Goal: Task Accomplishment & Management: Manage account settings

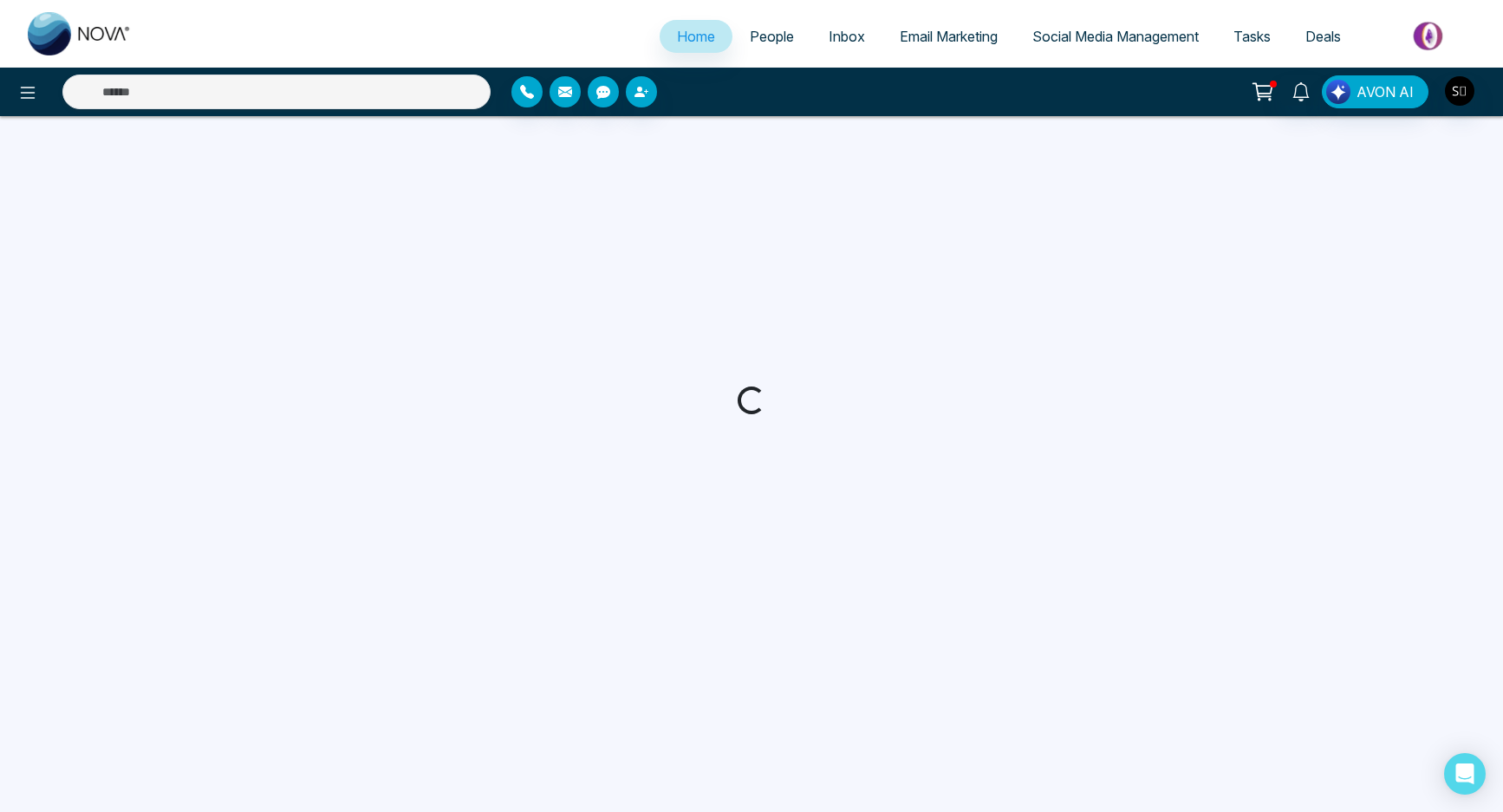
select select "*"
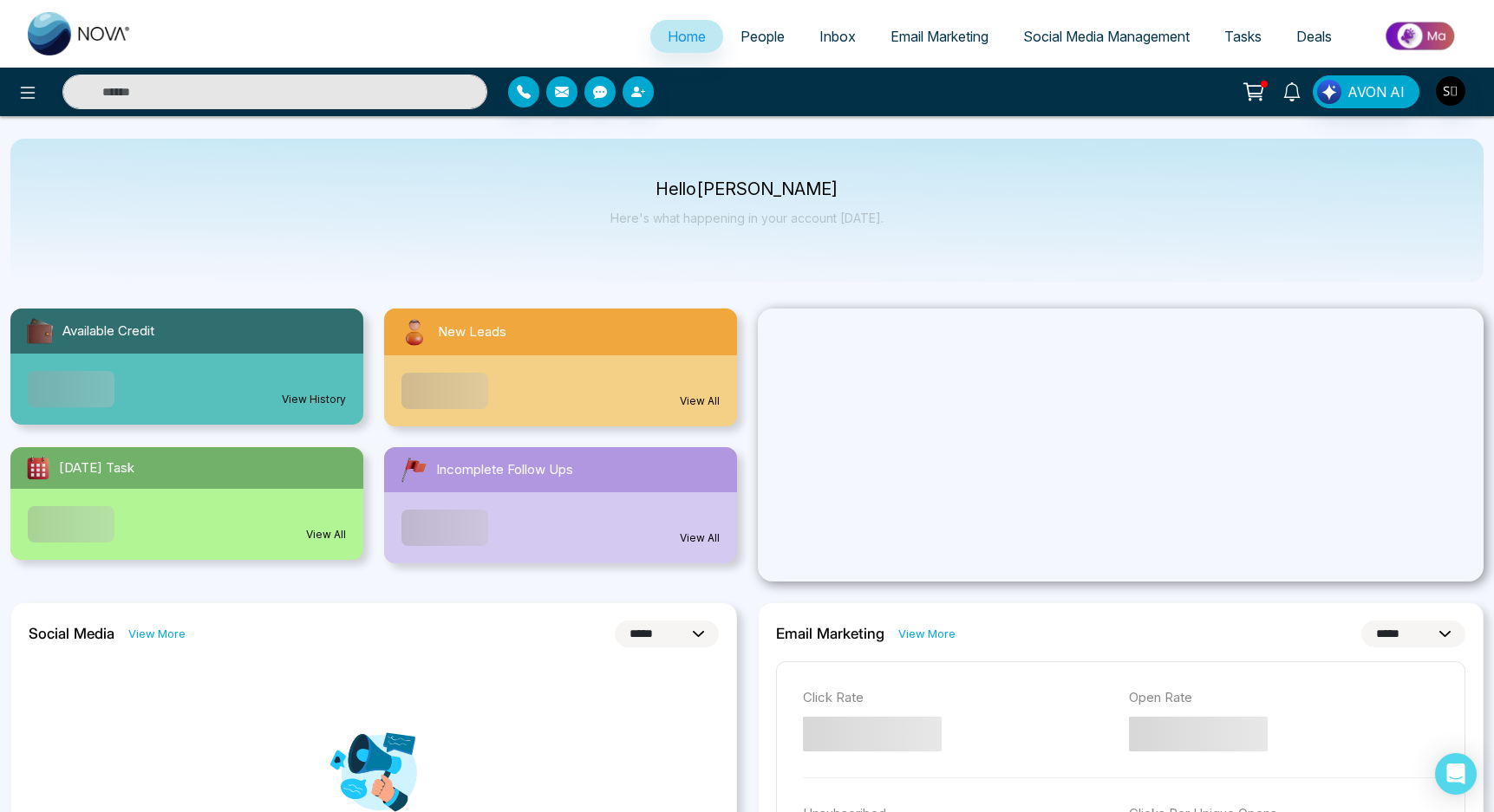
click at [1292, 83] on icon at bounding box center [1292, 91] width 16 height 19
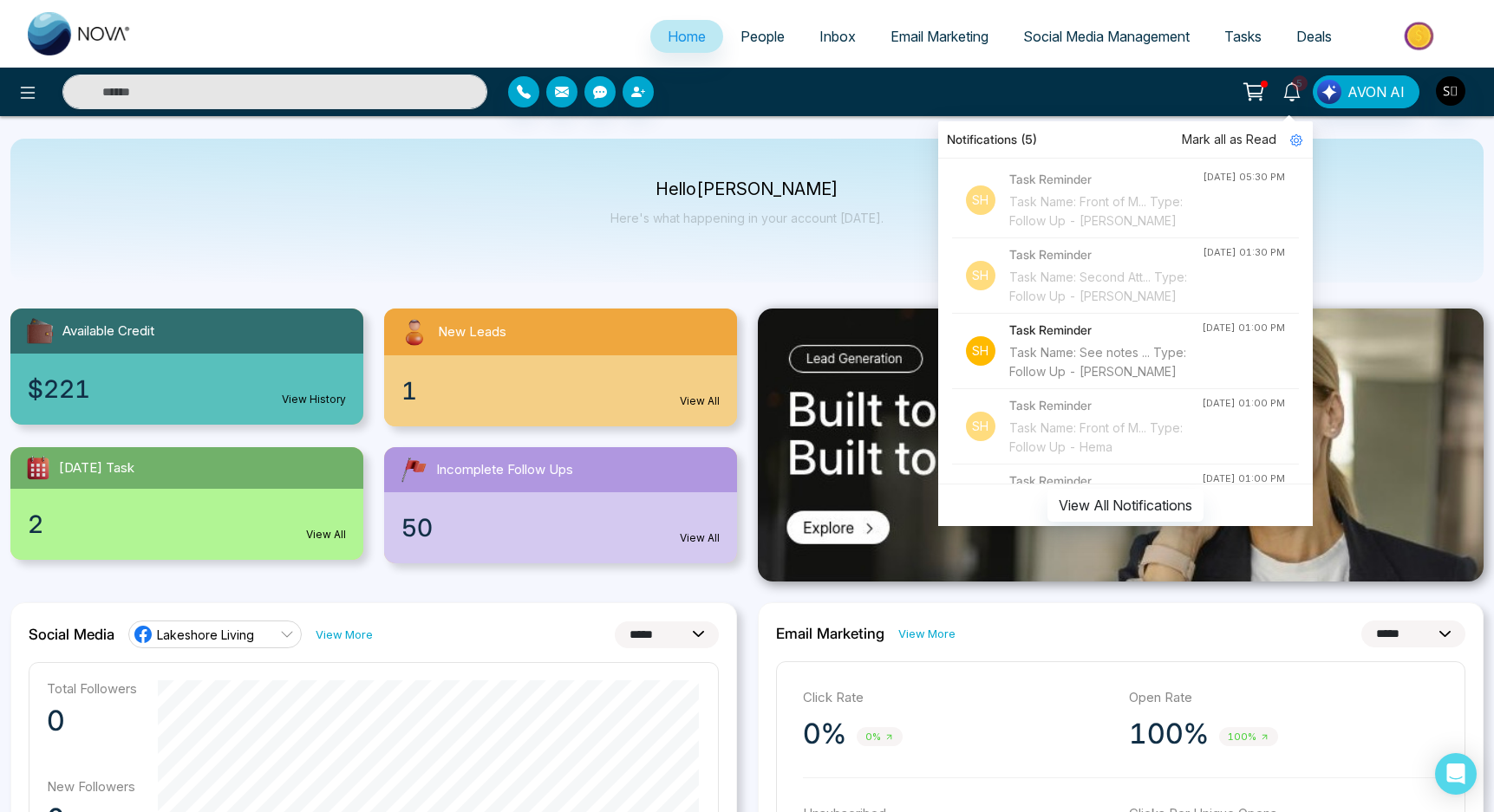
scroll to position [327, 0]
click at [1112, 381] on div "Task Name: See notes ... Type: Follow Up - [PERSON_NAME]" at bounding box center [1105, 362] width 193 height 38
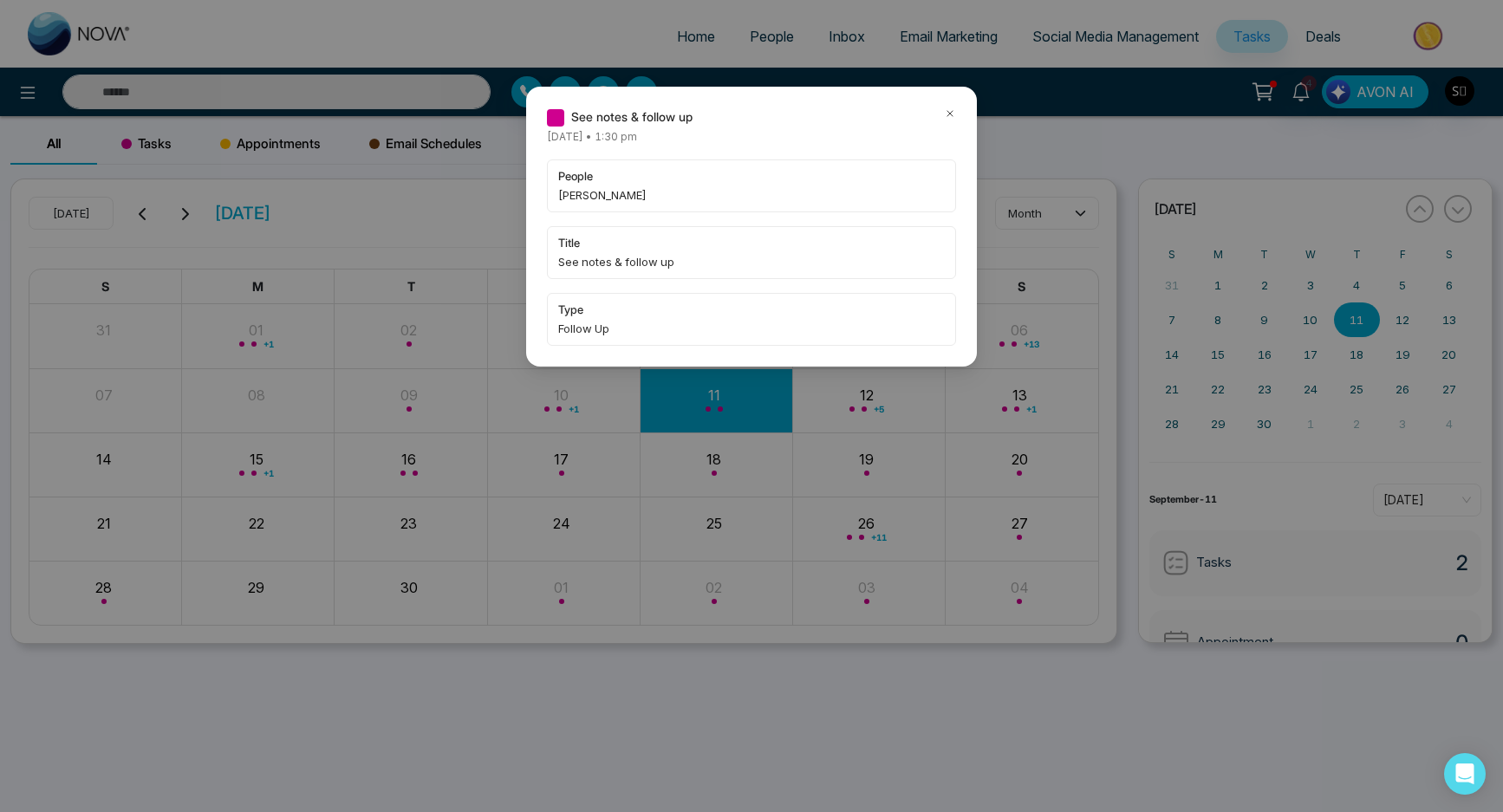
click at [575, 198] on span "[PERSON_NAME]" at bounding box center [752, 194] width 387 height 17
copy span "[PERSON_NAME]"
click at [406, 168] on div "See notes & follow up [DATE] • 1:30 pm people [PERSON_NAME] title See notes & f…" at bounding box center [752, 406] width 1503 height 812
drag, startPoint x: 360, startPoint y: 92, endPoint x: 420, endPoint y: 92, distance: 60.0
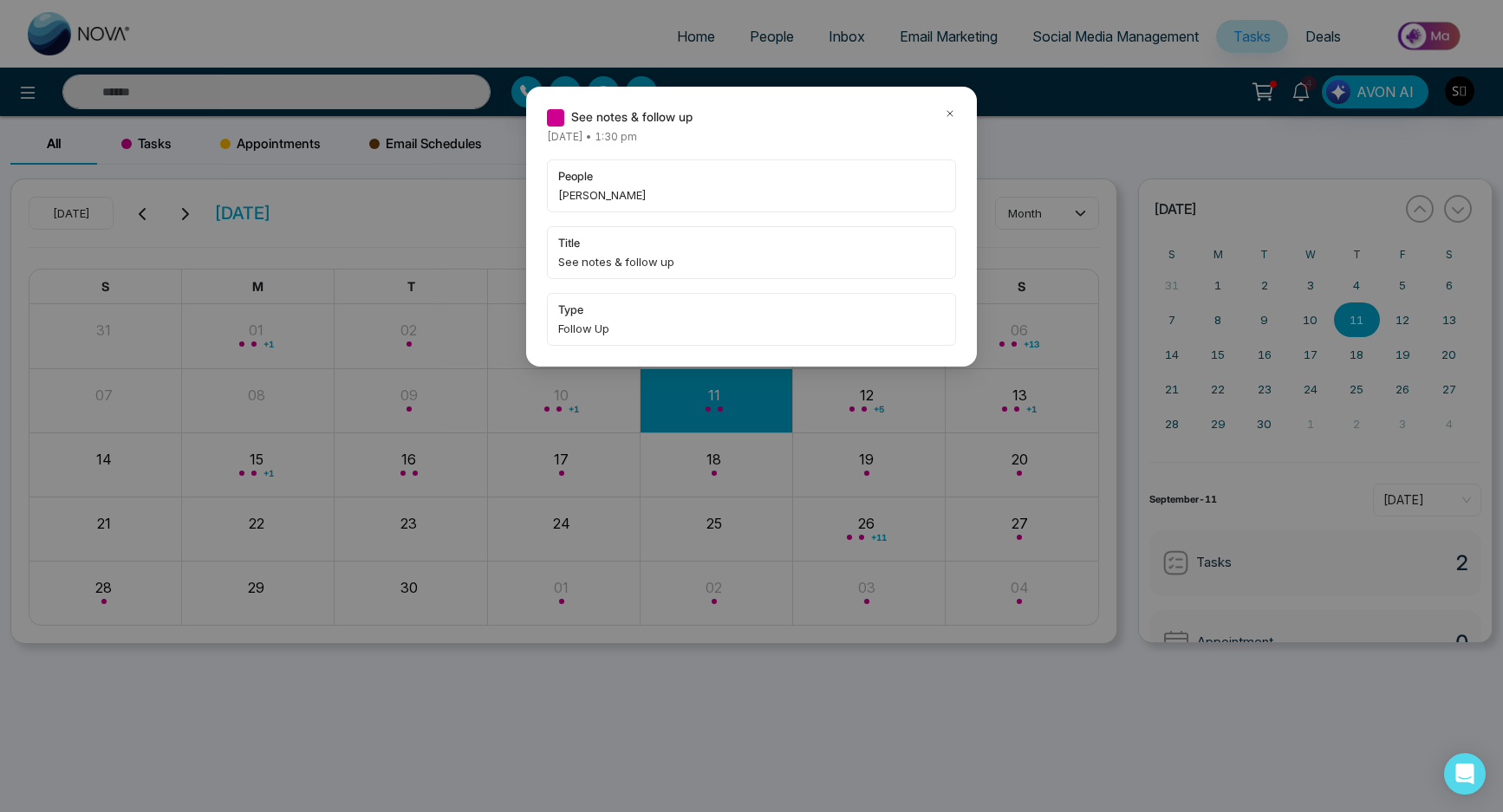
click at [360, 92] on div "See notes & follow up [DATE] • 1:30 pm people [PERSON_NAME] title See notes & f…" at bounding box center [752, 406] width 1503 height 812
click at [947, 106] on div "See notes & follow up [DATE] • 1:30 pm people [PERSON_NAME] title See notes & f…" at bounding box center [752, 227] width 451 height 280
click at [949, 113] on icon at bounding box center [950, 114] width 5 height 5
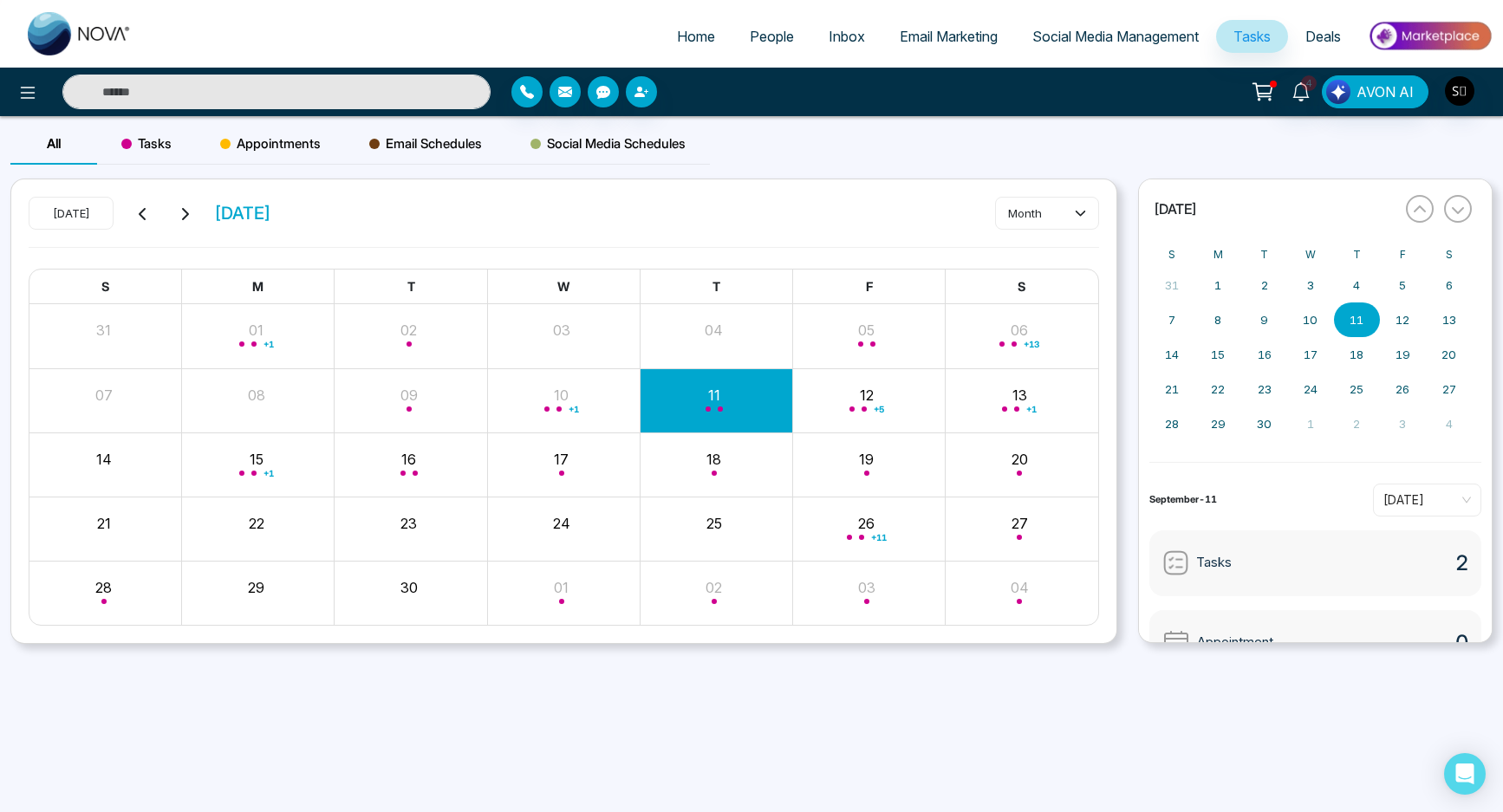
click at [340, 101] on input "text" at bounding box center [277, 91] width 428 height 35
paste input "****"
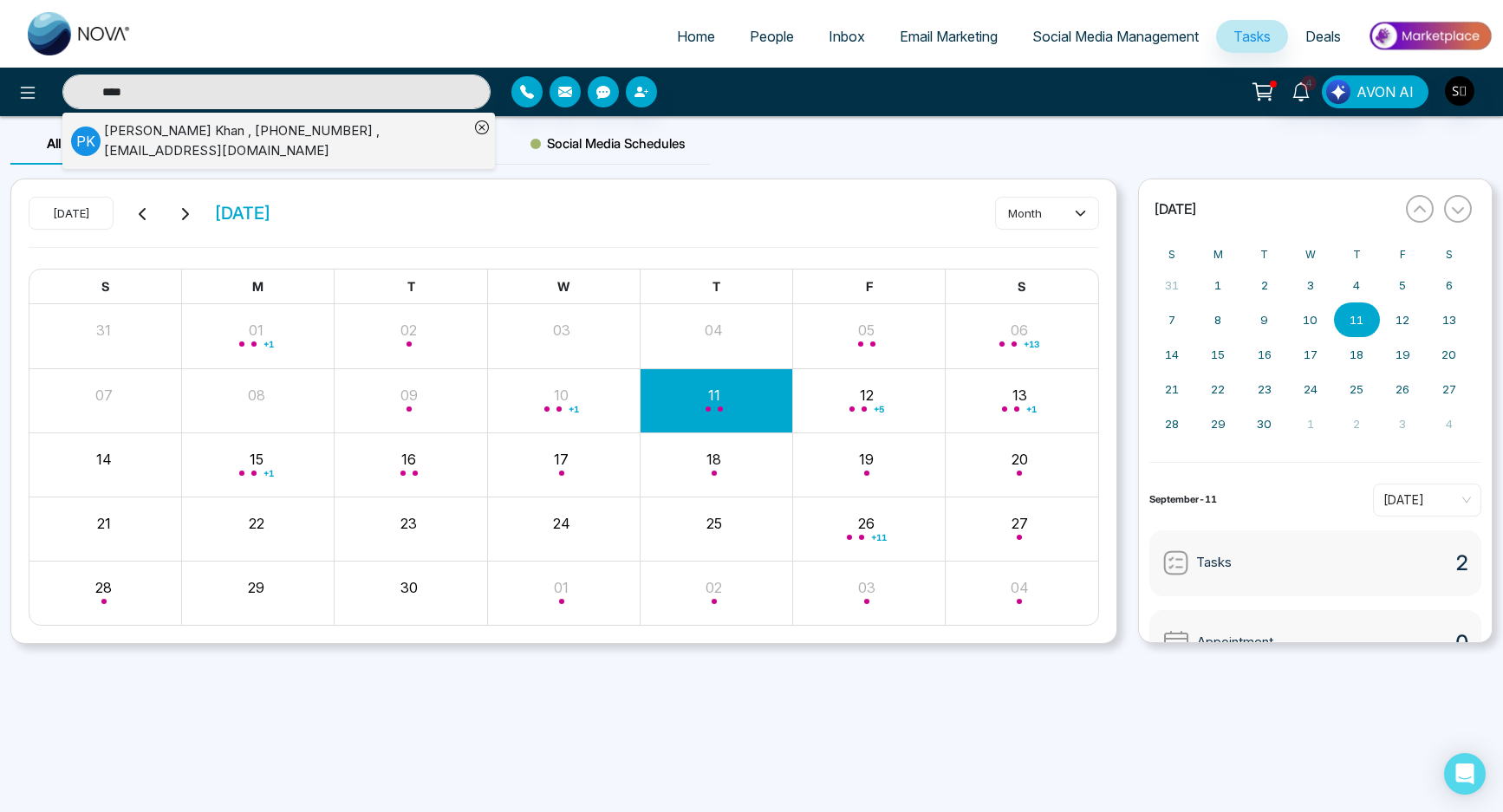
type input "****"
click at [363, 149] on div "P K [PERSON_NAME] , [PHONE_NUMBER] , [EMAIL_ADDRESS][DOMAIN_NAME]" at bounding box center [270, 141] width 398 height 39
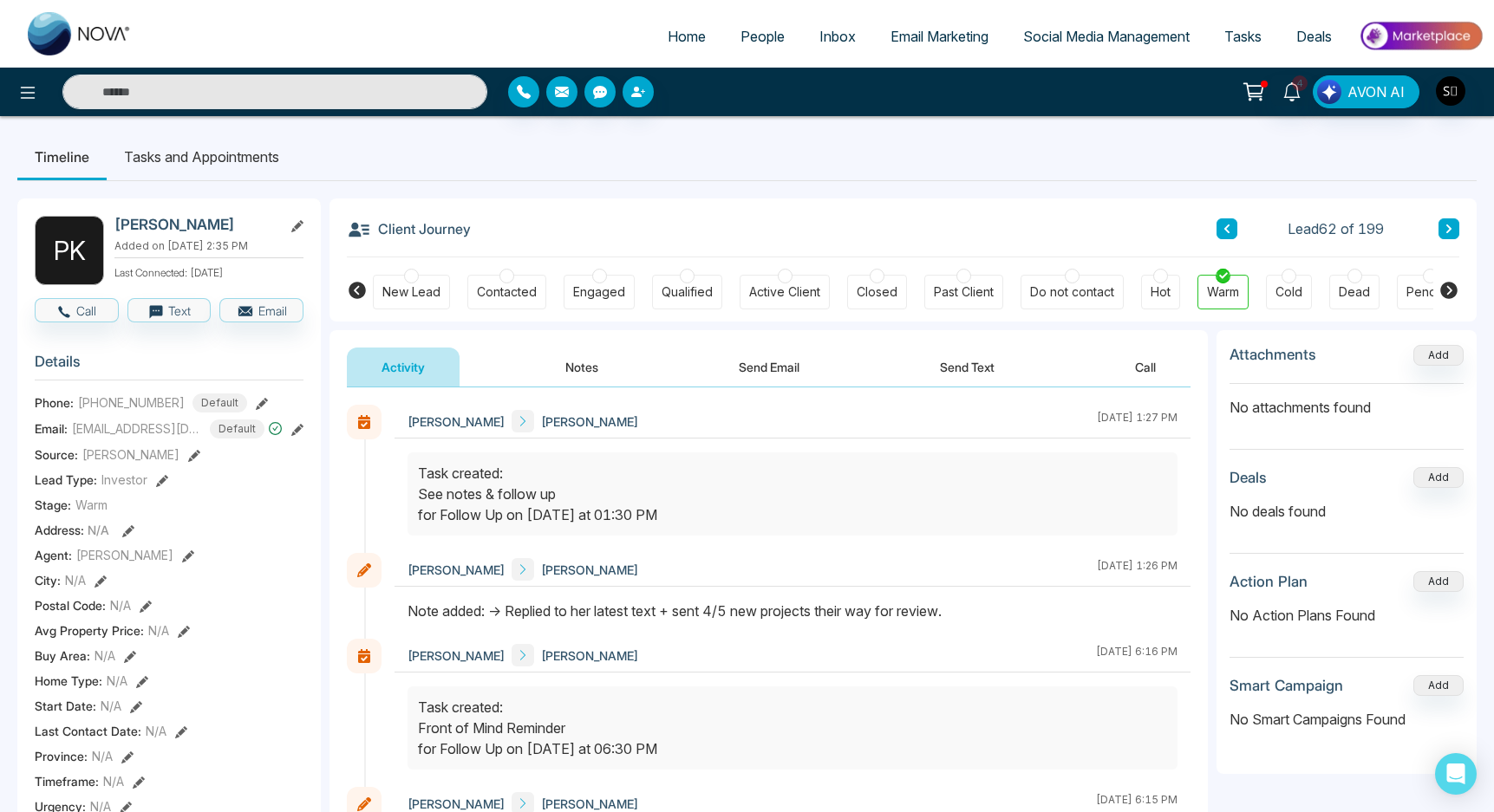
click at [519, 357] on div "Activity Notes Send Email Send Text Call" at bounding box center [768, 367] width 844 height 40
click at [588, 373] on button "Notes" at bounding box center [581, 367] width 102 height 39
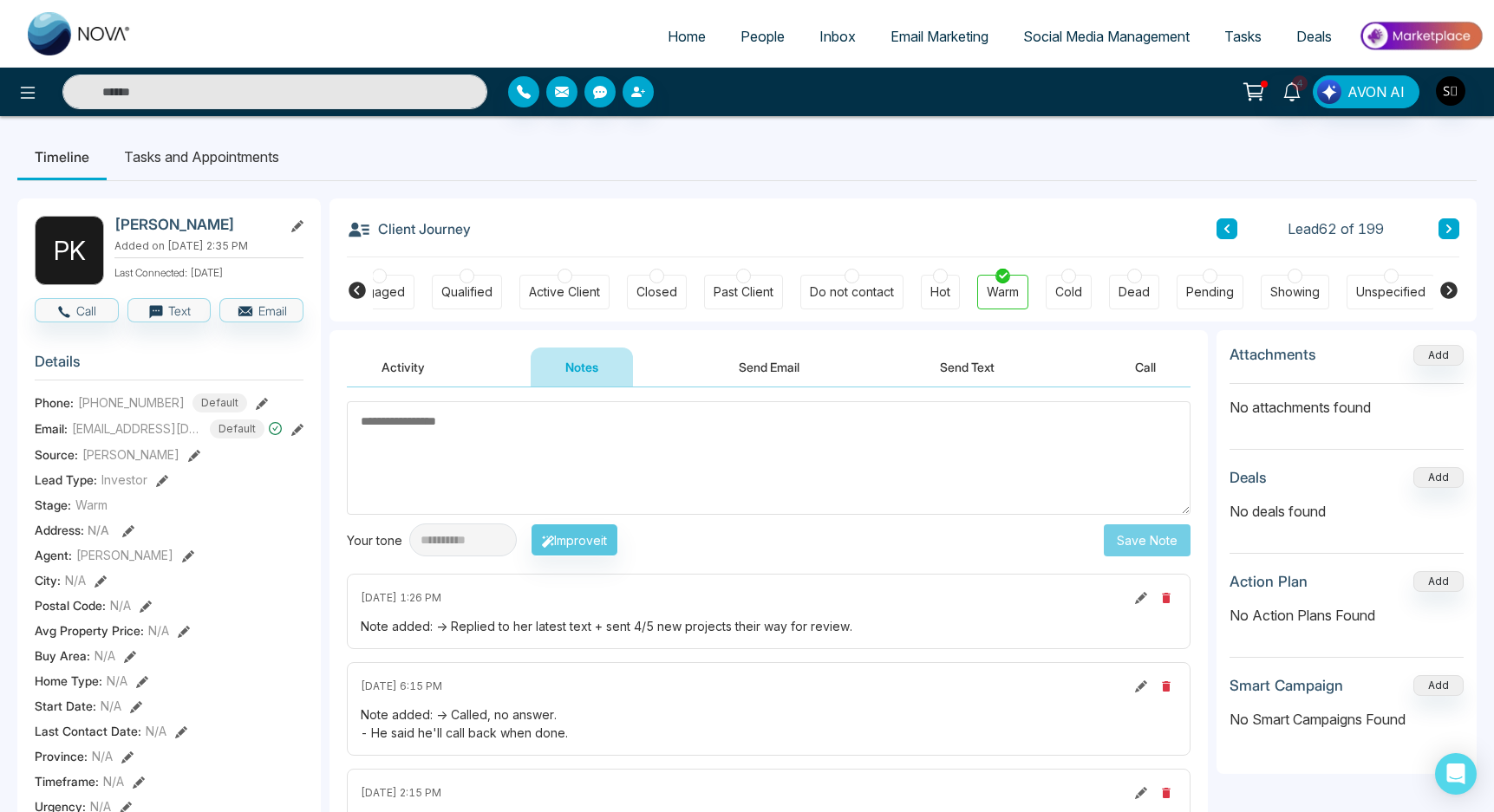
scroll to position [26, 0]
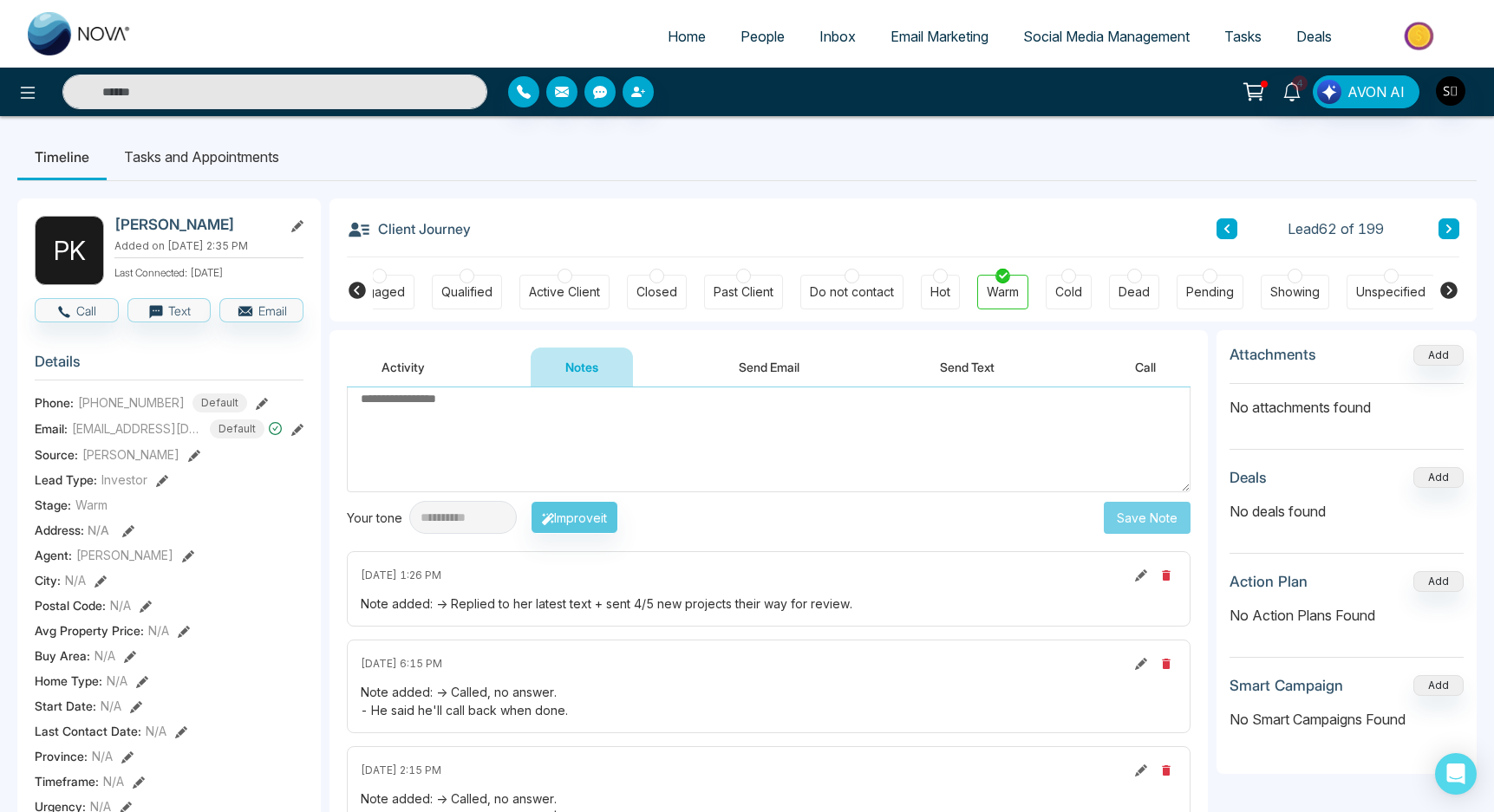
click at [1300, 105] on div "4" at bounding box center [1292, 91] width 41 height 33
click at [1292, 93] on icon at bounding box center [1292, 91] width 19 height 19
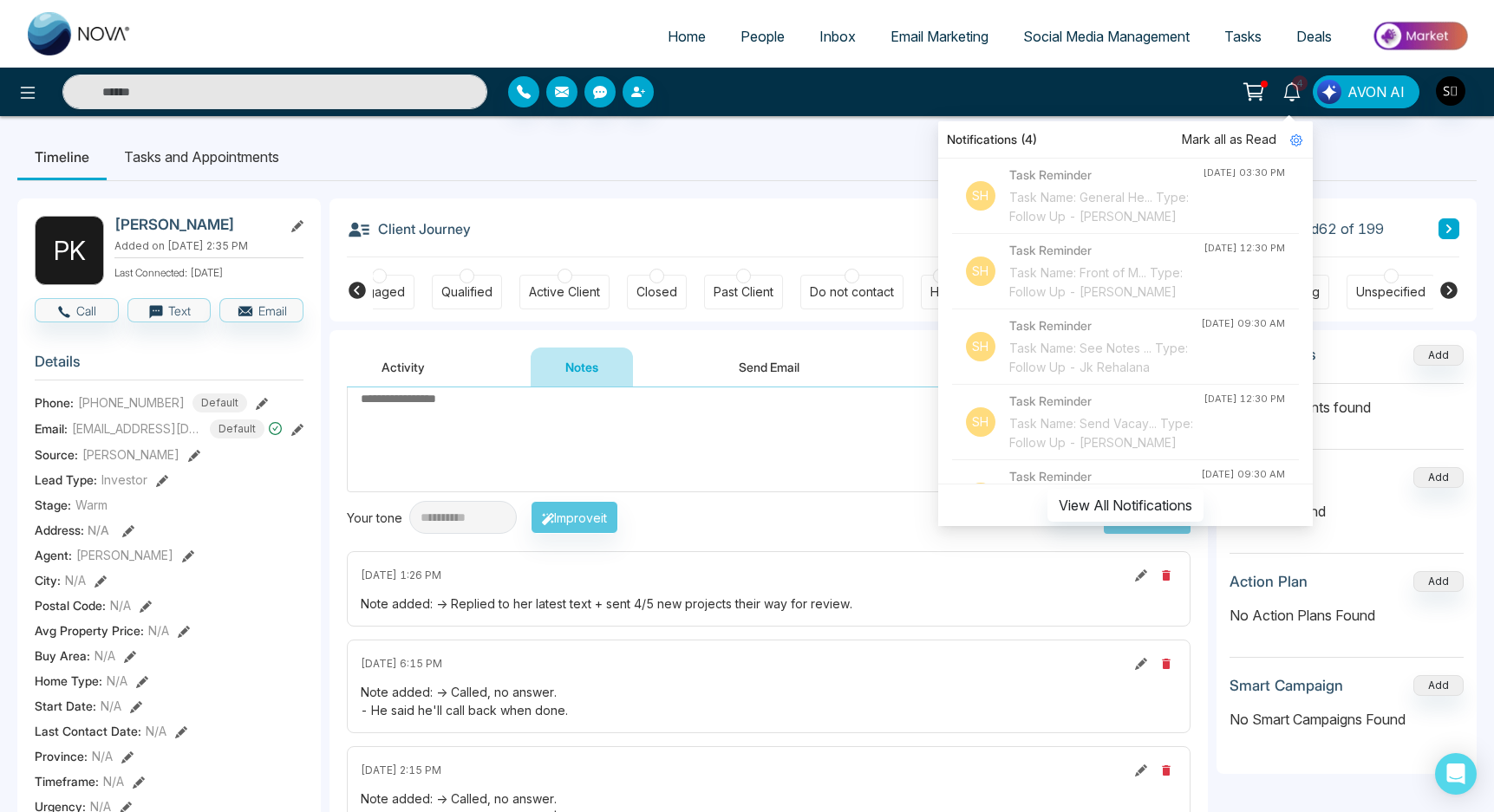
scroll to position [1551, 0]
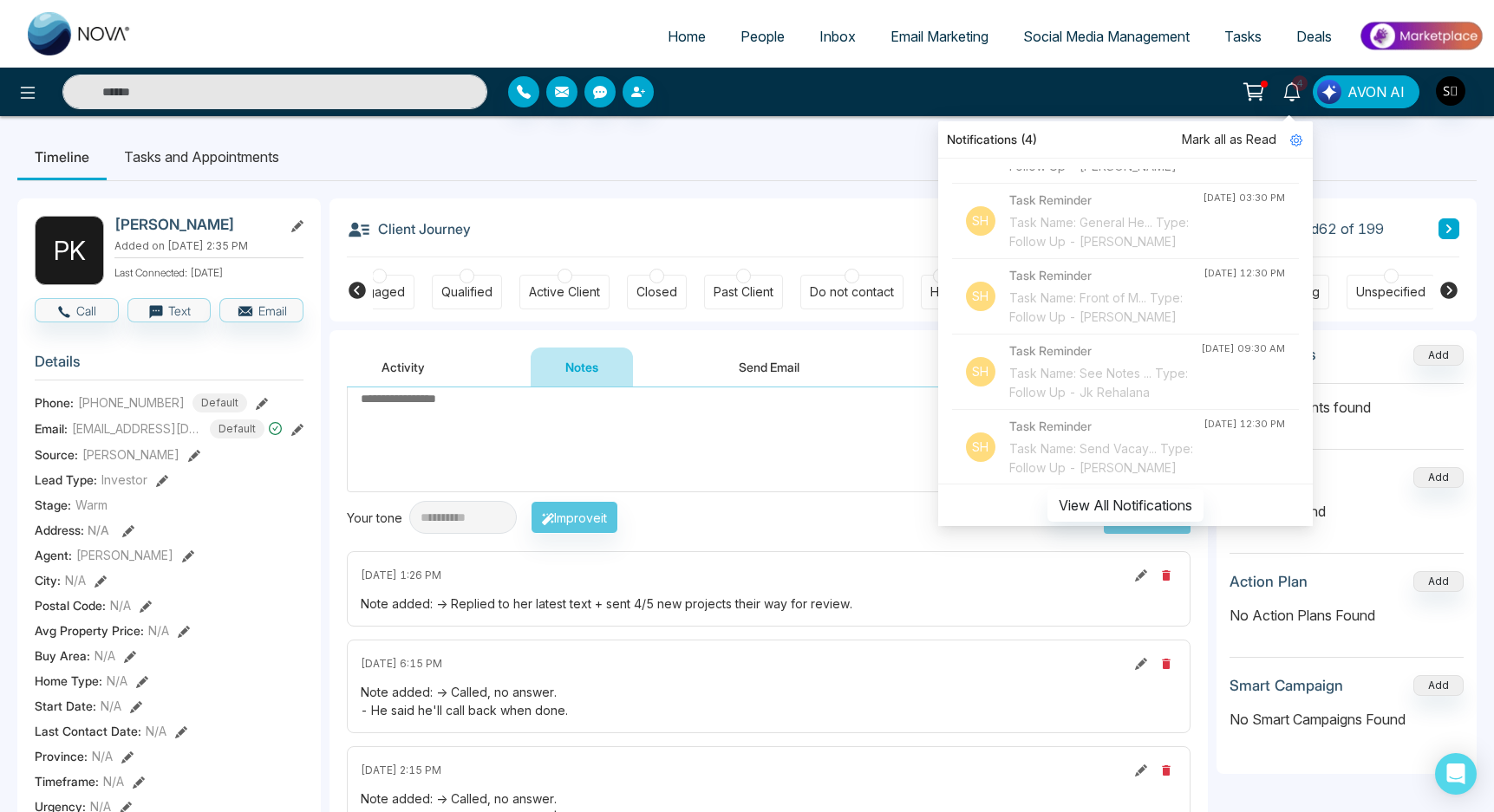
click at [811, 199] on div "Client Journey Lead 62 of 199" at bounding box center [903, 228] width 1112 height 59
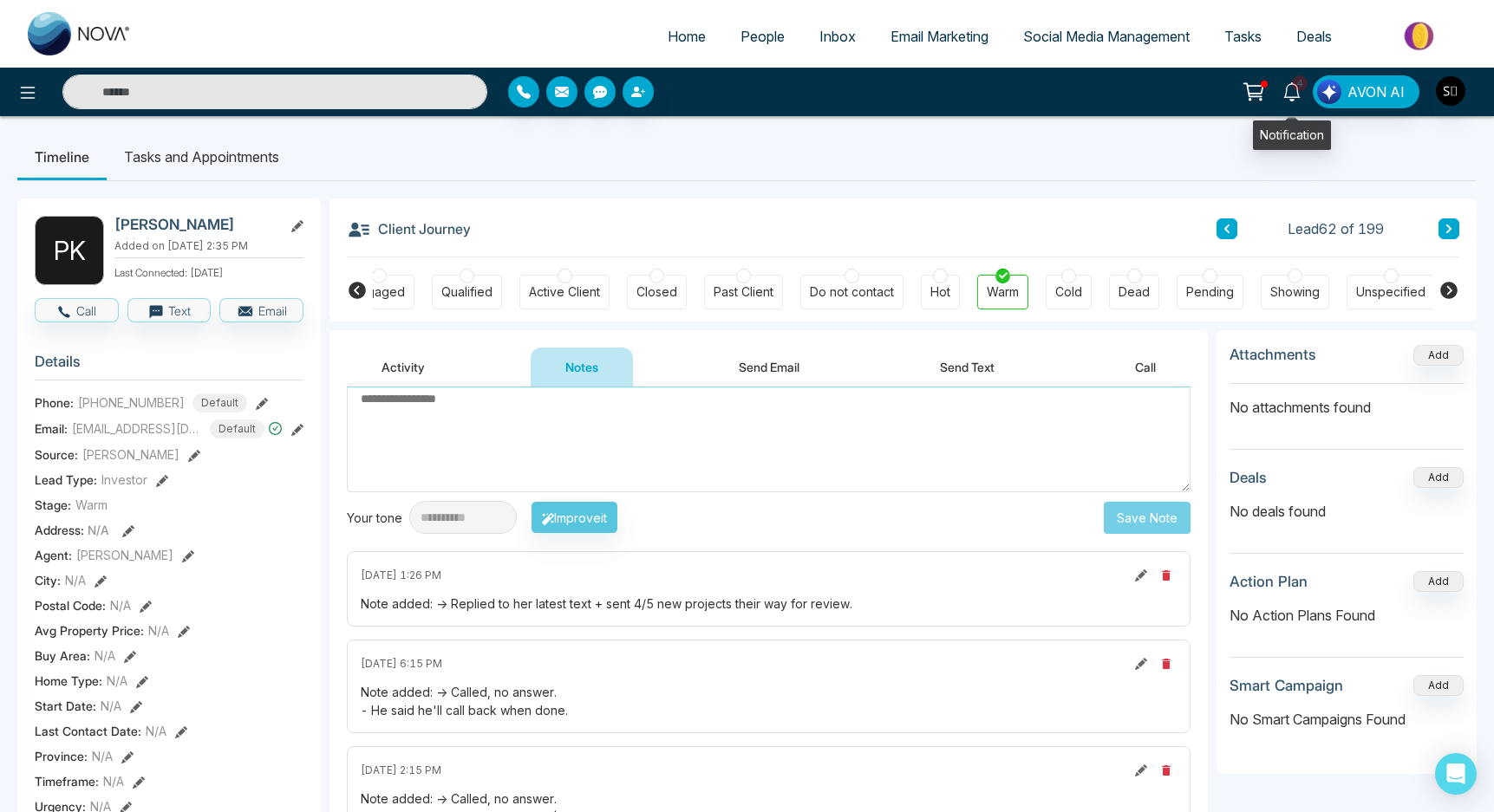
click at [1271, 90] on button at bounding box center [1253, 91] width 35 height 33
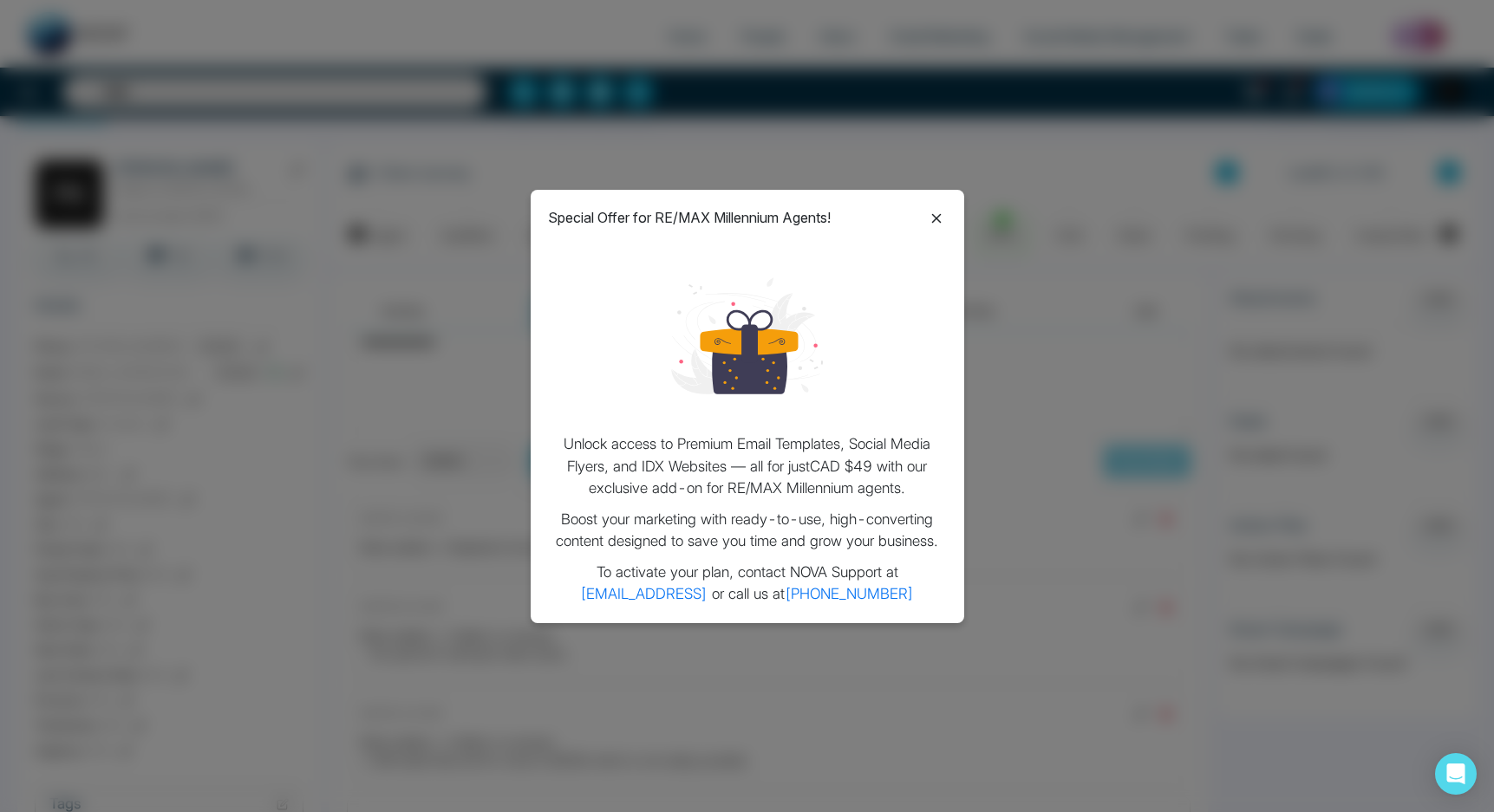
scroll to position [0, 0]
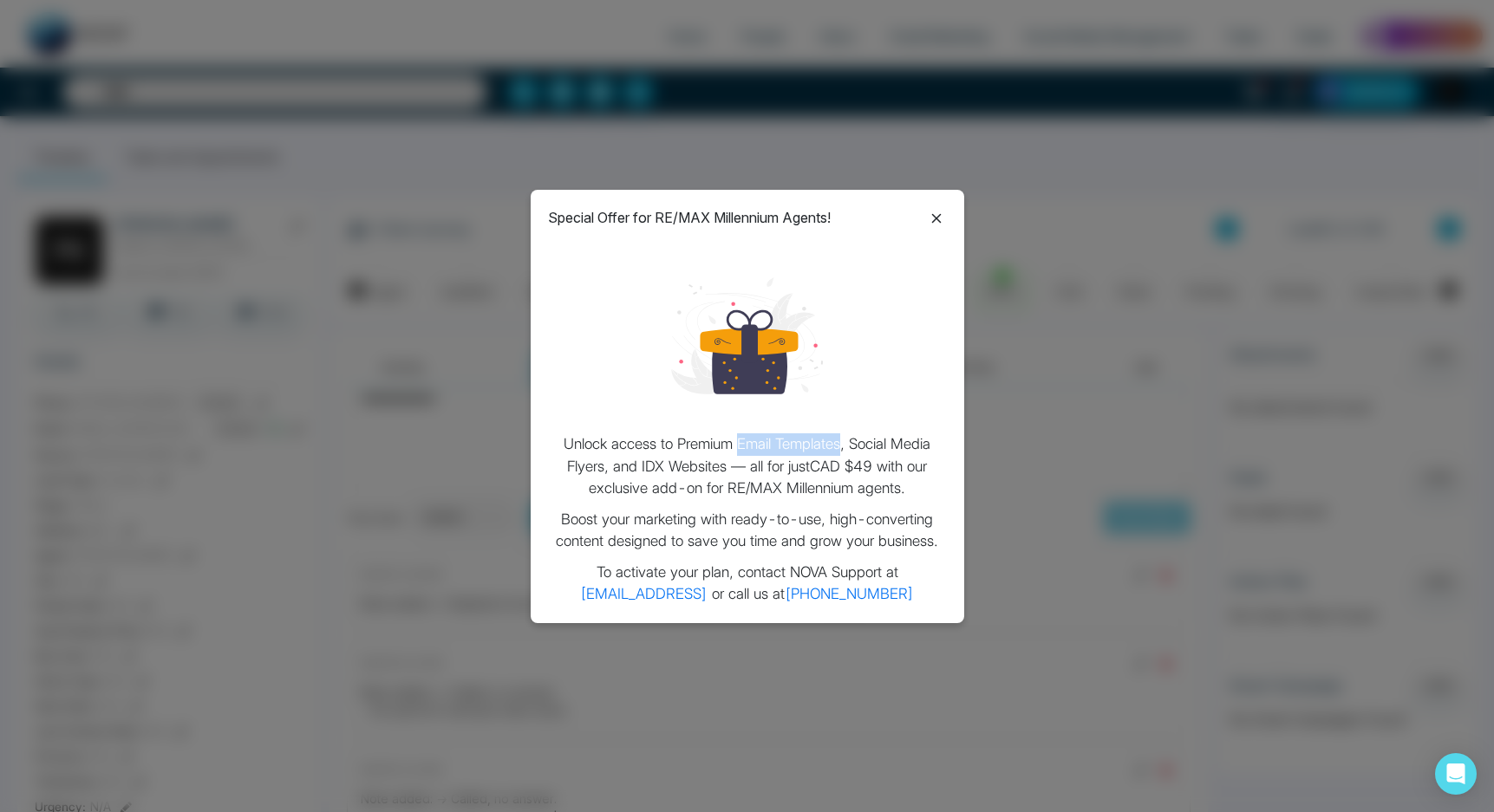
drag, startPoint x: 739, startPoint y: 441, endPoint x: 839, endPoint y: 444, distance: 100.0
click at [839, 444] on p "Unlock access to Premium Email Templates, Social Media Flyers, and IDX Websites…" at bounding box center [747, 466] width 399 height 67
click at [1032, 345] on div "Special Offer for RE/MAX Millennium Agents! Unlock access to Premium Email Temp…" at bounding box center [747, 406] width 1494 height 812
click at [932, 209] on icon at bounding box center [936, 218] width 21 height 21
